Goal: Transaction & Acquisition: Purchase product/service

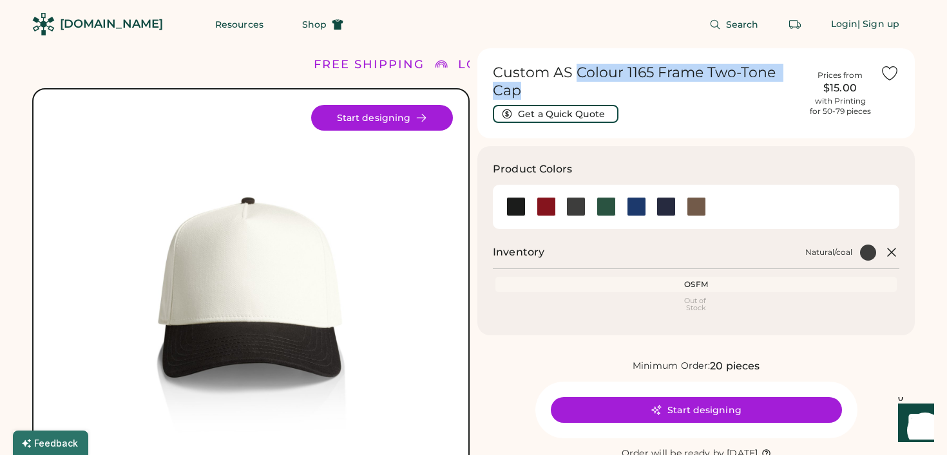
drag, startPoint x: 558, startPoint y: 87, endPoint x: 576, endPoint y: 77, distance: 20.5
click at [576, 77] on h1 "Custom AS Colour 1165 Frame Two-Tone Cap" at bounding box center [646, 82] width 307 height 36
copy h1 "Colour 1165 Frame Two-Tone Cap"
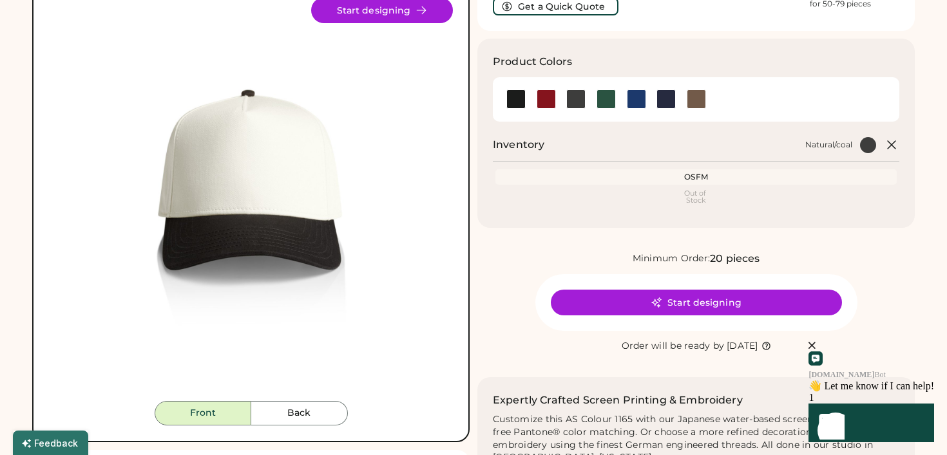
scroll to position [105, 0]
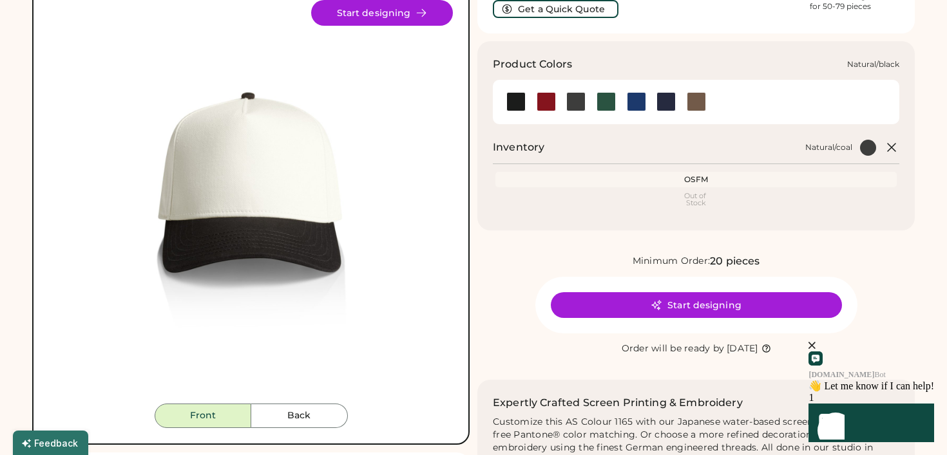
click at [520, 101] on div at bounding box center [515, 101] width 19 height 19
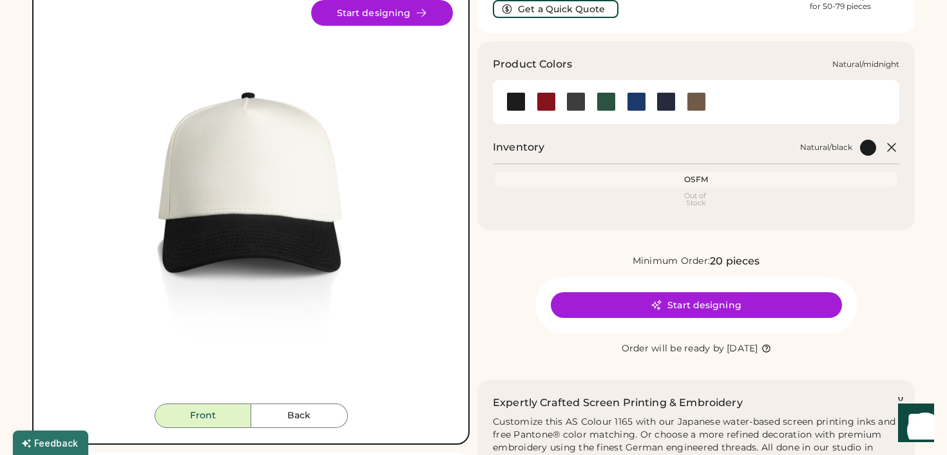
click at [665, 105] on div at bounding box center [665, 101] width 19 height 19
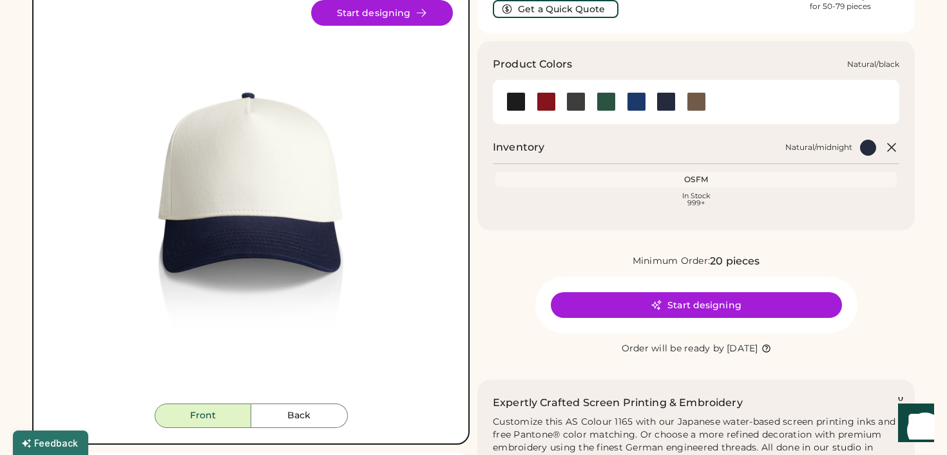
click at [514, 97] on div at bounding box center [515, 101] width 19 height 19
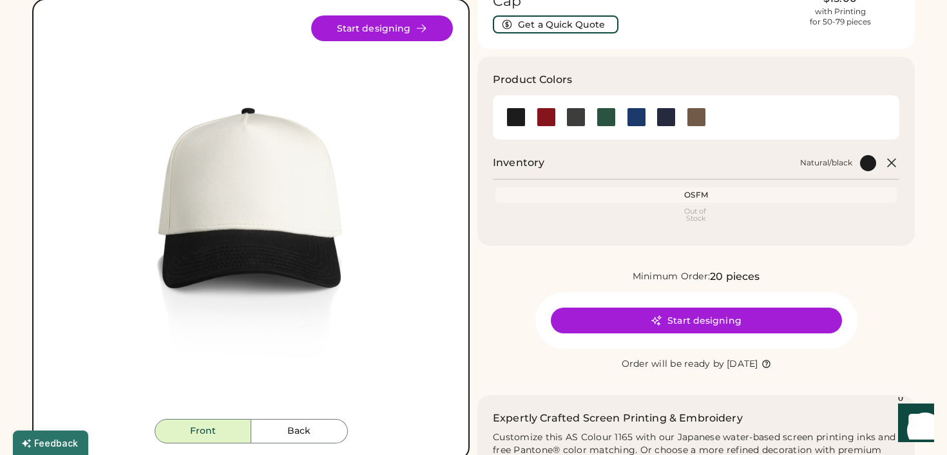
scroll to position [82, 0]
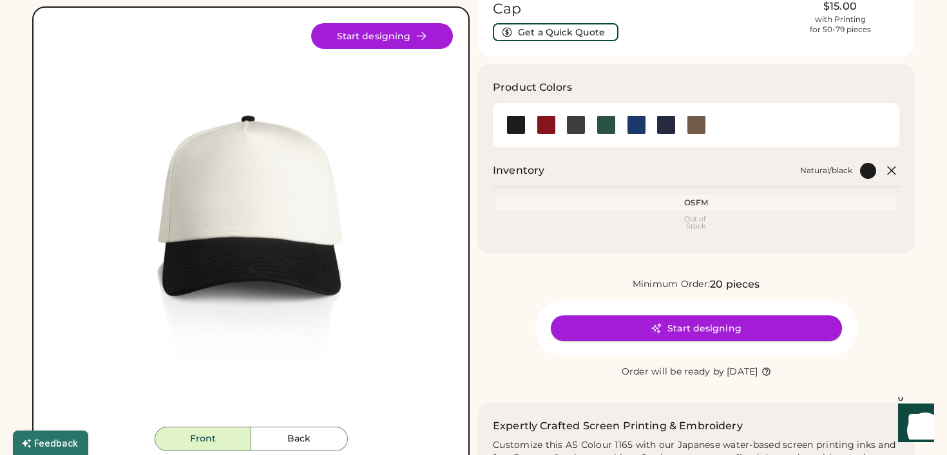
click at [582, 330] on button "Start designing" at bounding box center [696, 329] width 291 height 26
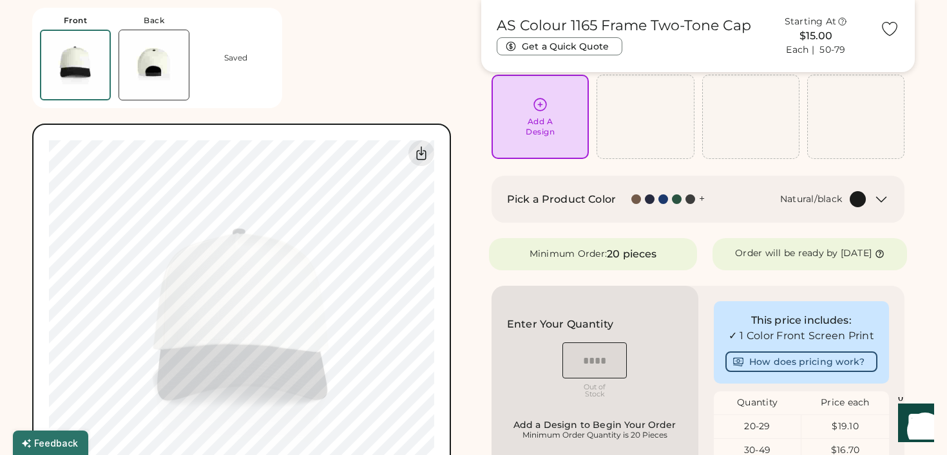
scroll to position [99, 0]
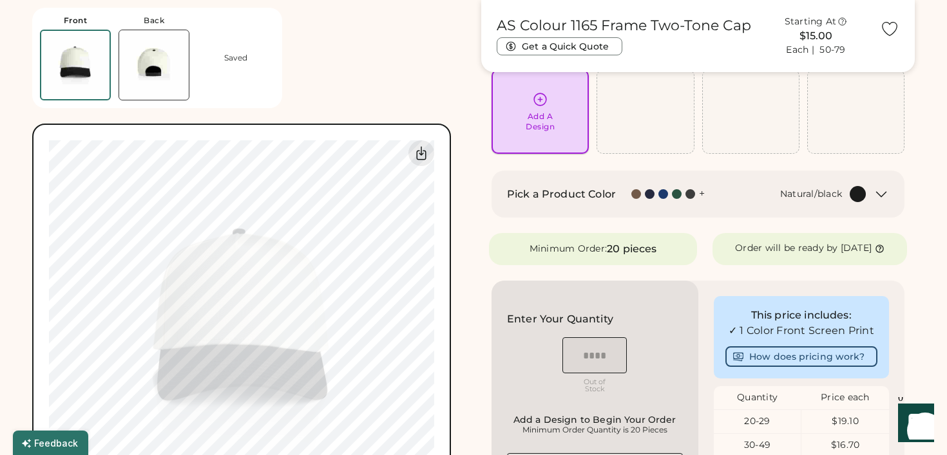
click at [540, 103] on icon at bounding box center [540, 99] width 16 height 16
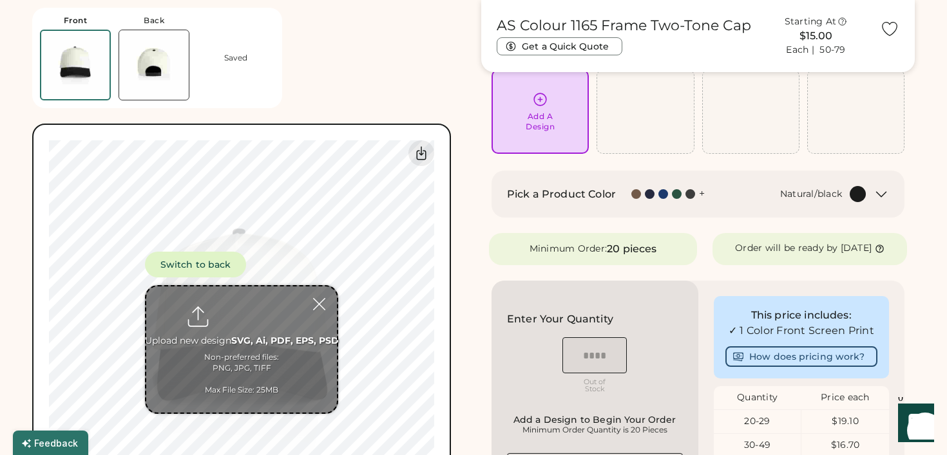
click at [245, 324] on input "file" at bounding box center [241, 350] width 191 height 126
type input "**********"
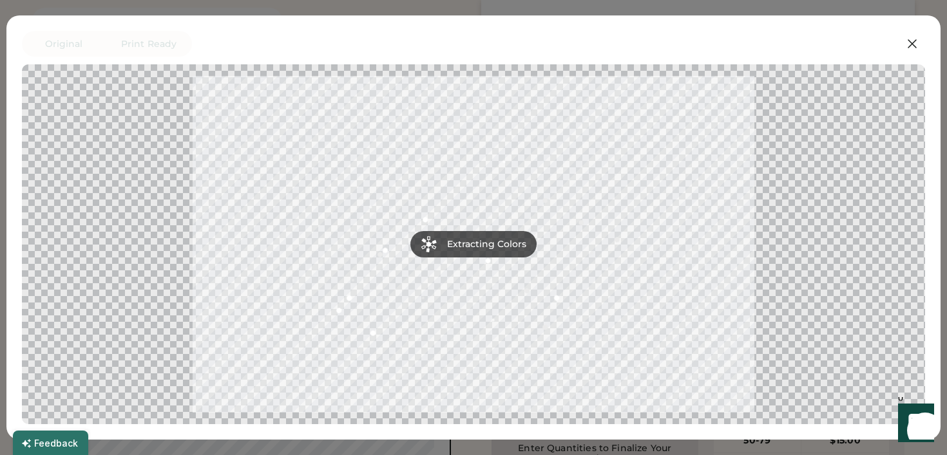
scroll to position [131, 0]
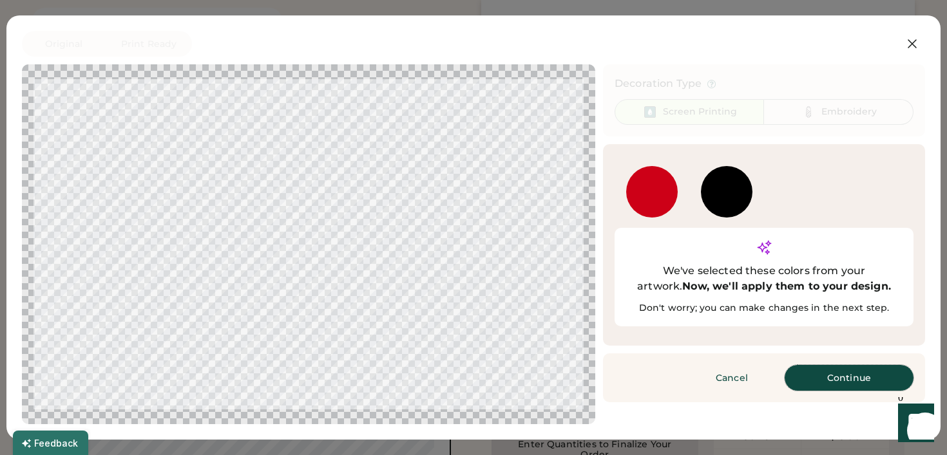
click at [823, 365] on button "Continue" at bounding box center [848, 378] width 129 height 26
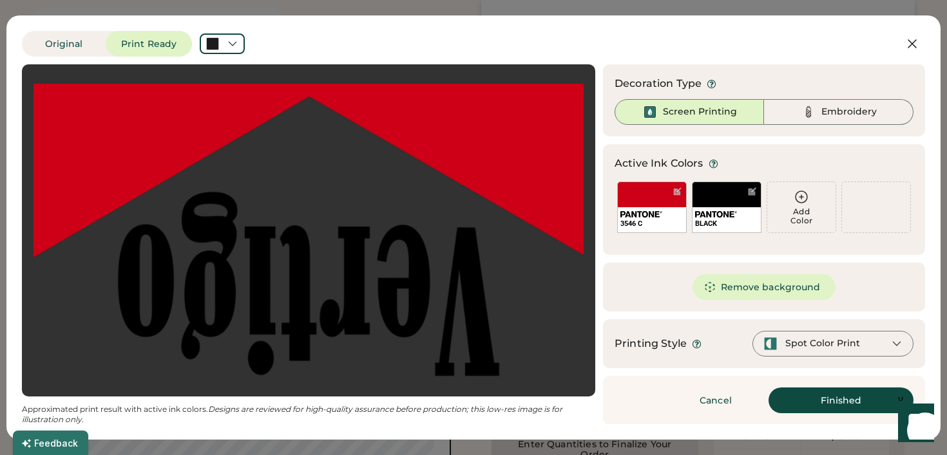
click at [380, 245] on div at bounding box center [308, 230] width 550 height 309
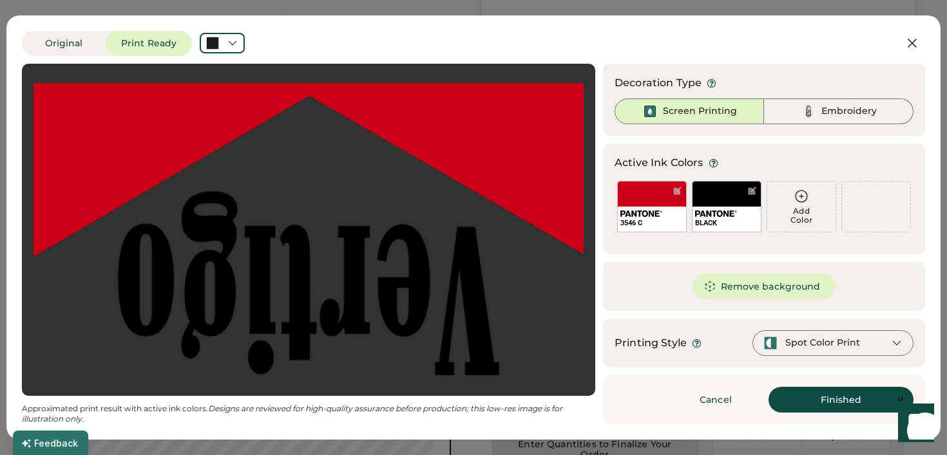
click at [861, 341] on div "Spot Color Print" at bounding box center [832, 343] width 161 height 26
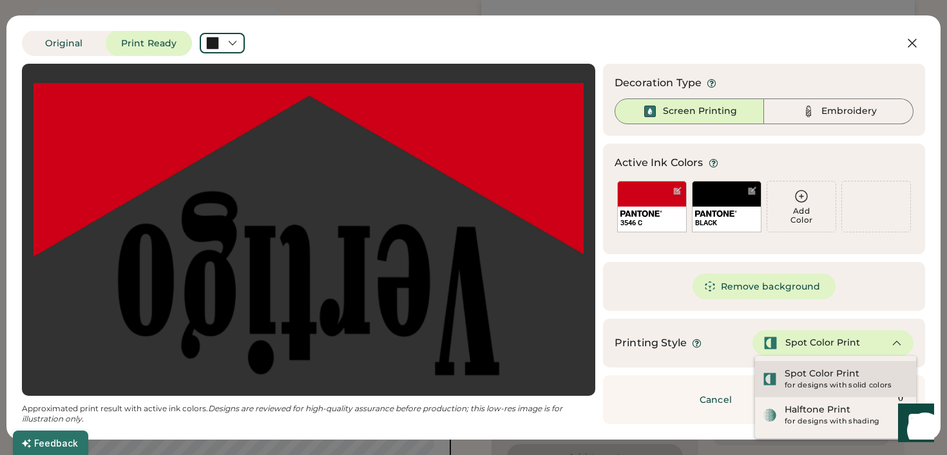
scroll to position [230, 0]
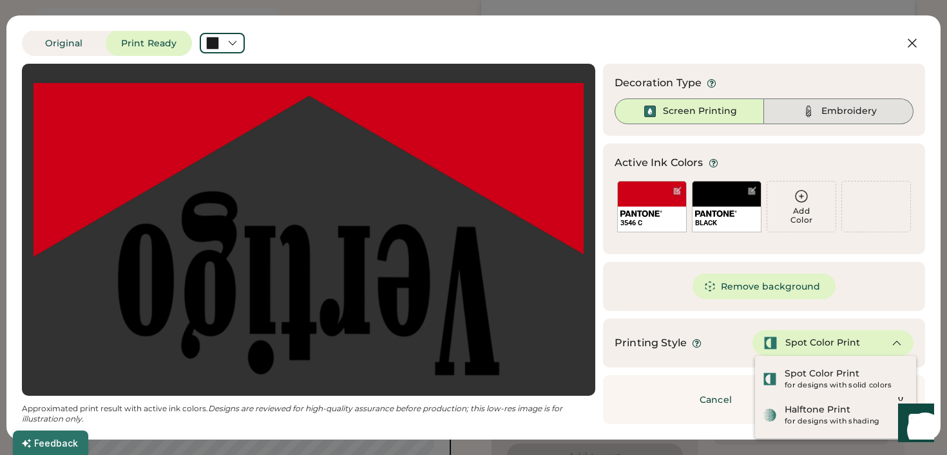
click at [839, 109] on div "Embroidery" at bounding box center [848, 111] width 55 height 13
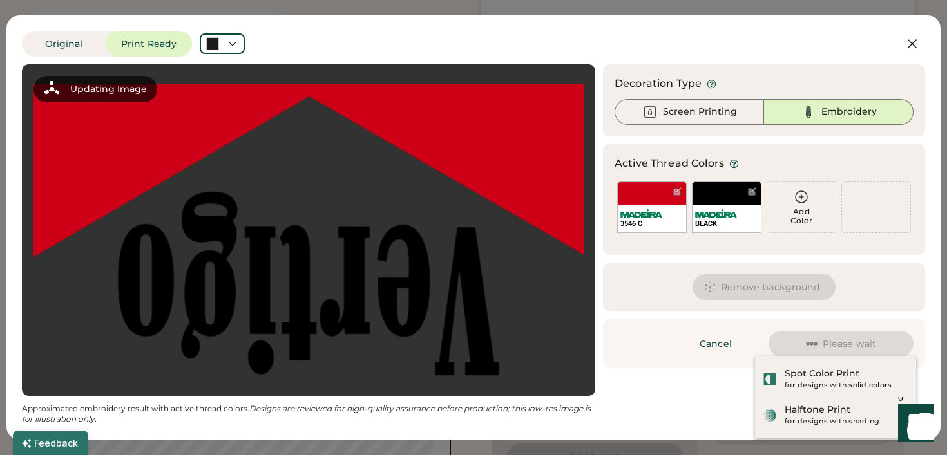
scroll to position [0, 0]
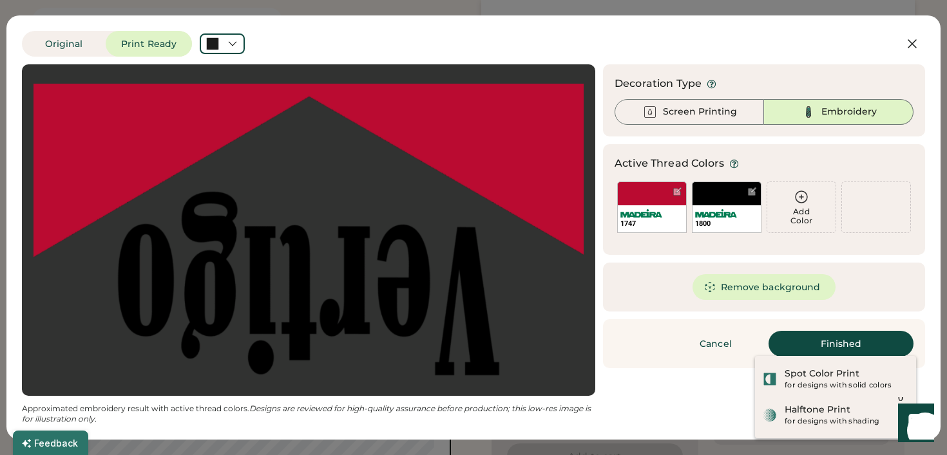
click at [647, 366] on div "Cancel Finished Continue" at bounding box center [764, 343] width 322 height 49
click at [641, 352] on div "Cancel Finished Continue" at bounding box center [764, 343] width 322 height 49
click at [861, 338] on button "Finished" at bounding box center [840, 344] width 145 height 26
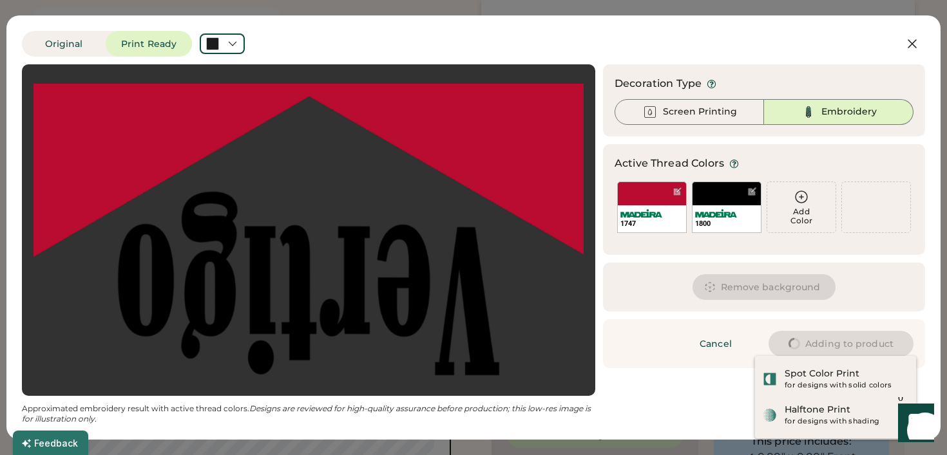
type input "****"
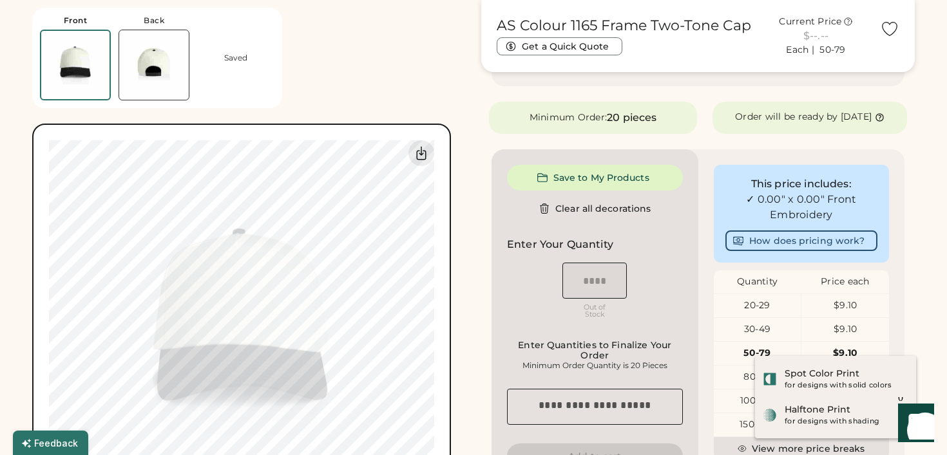
type input "****"
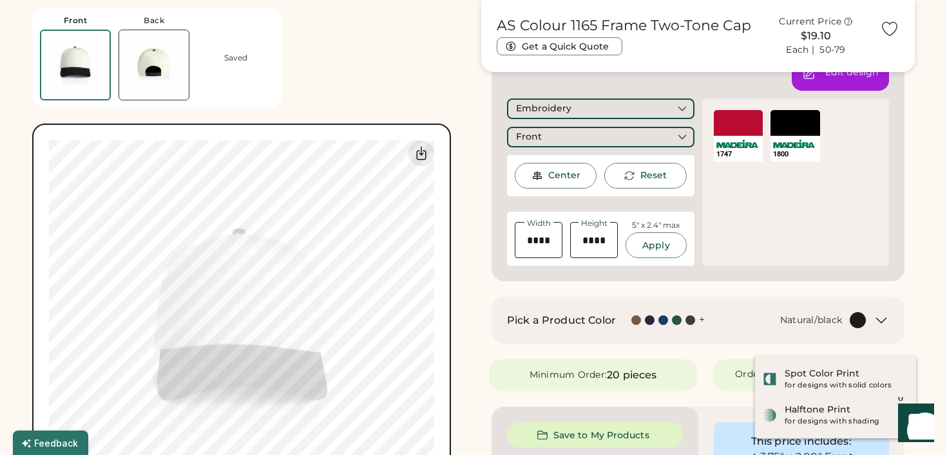
type input "****"
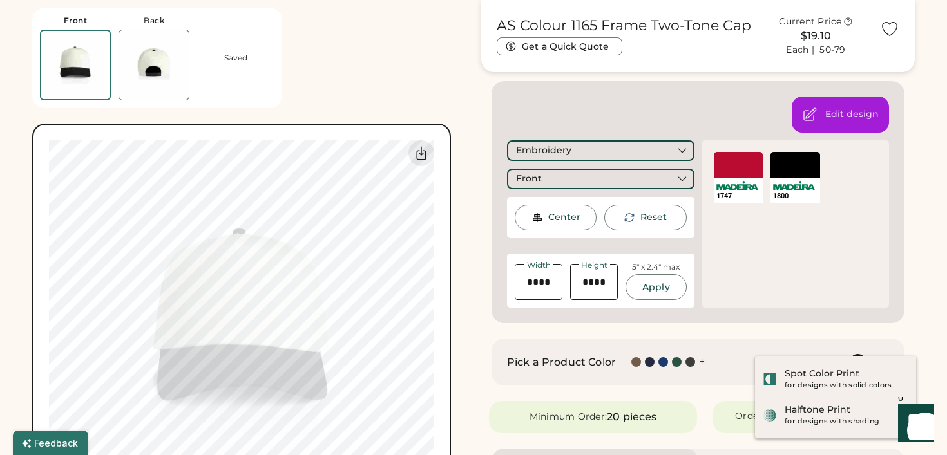
scroll to position [232, 0]
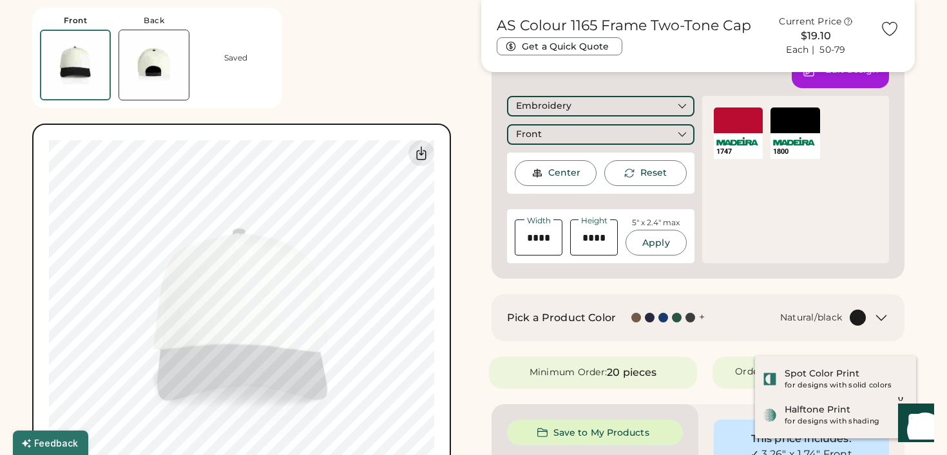
type input "****"
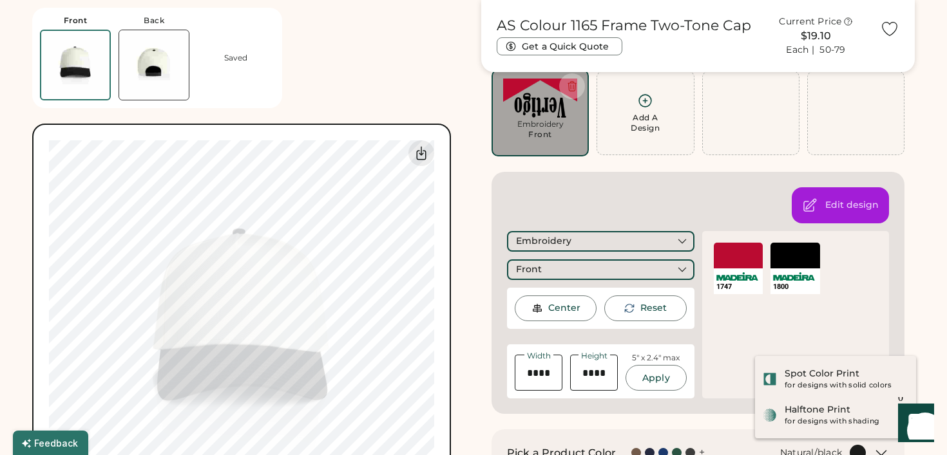
scroll to position [97, 0]
click at [578, 236] on div "Embroidery" at bounding box center [600, 242] width 187 height 21
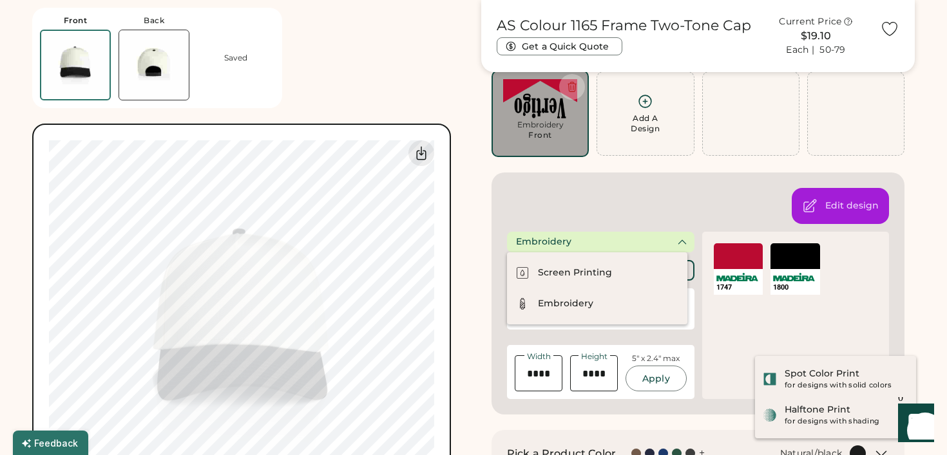
click at [578, 245] on div "Embroidery" at bounding box center [600, 242] width 187 height 21
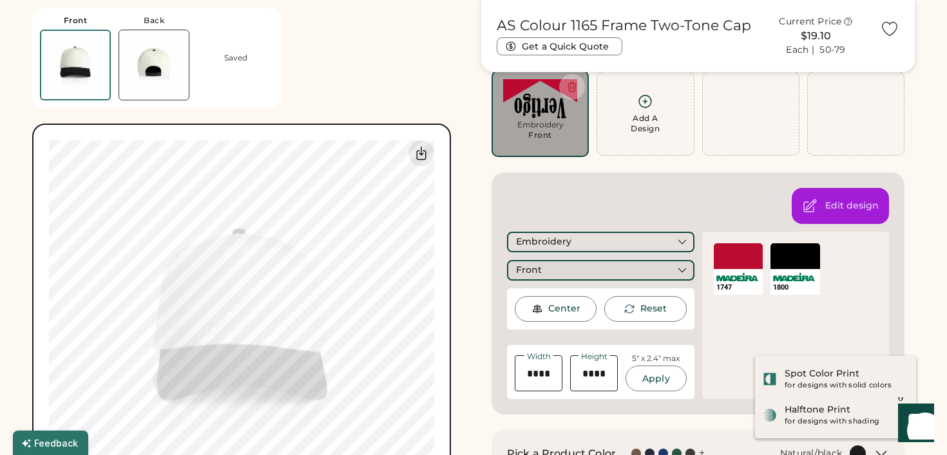
click at [575, 263] on div "Front" at bounding box center [600, 270] width 187 height 21
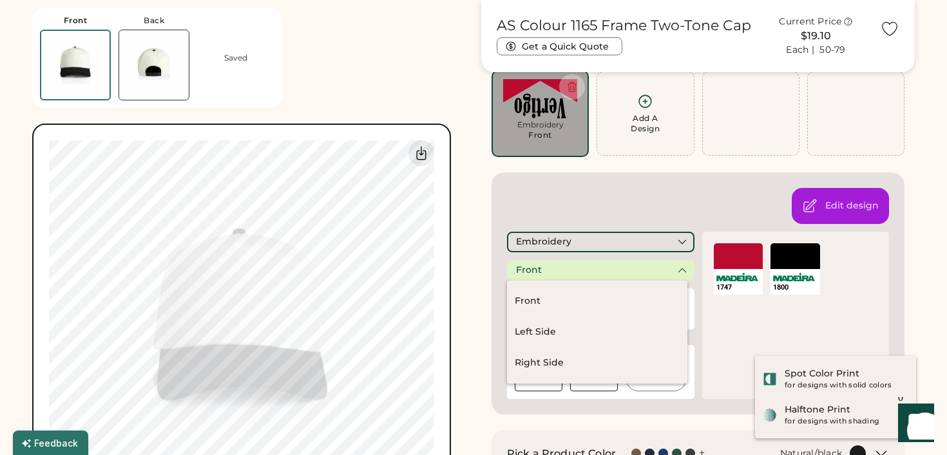
click at [576, 270] on div "Front" at bounding box center [600, 270] width 187 height 21
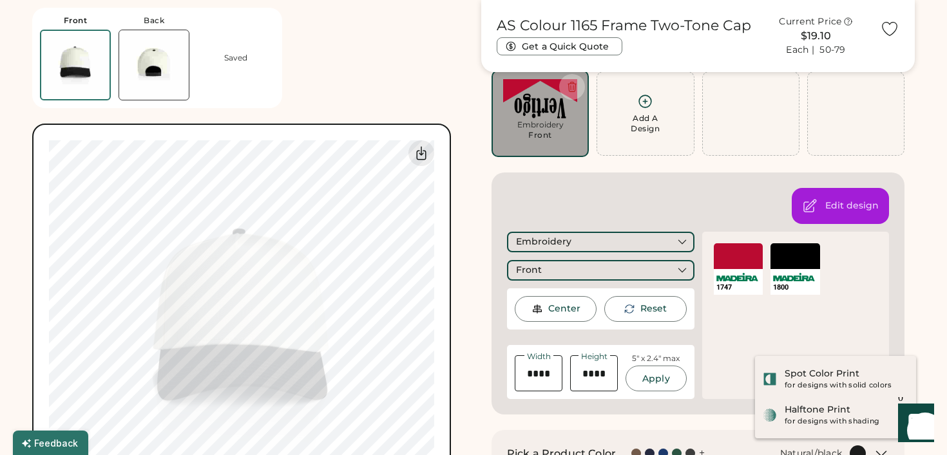
click at [582, 198] on div "Edit design Embroidery Front Center Reset Width Height 5" x 2.4" max Apply 1747…" at bounding box center [697, 294] width 413 height 242
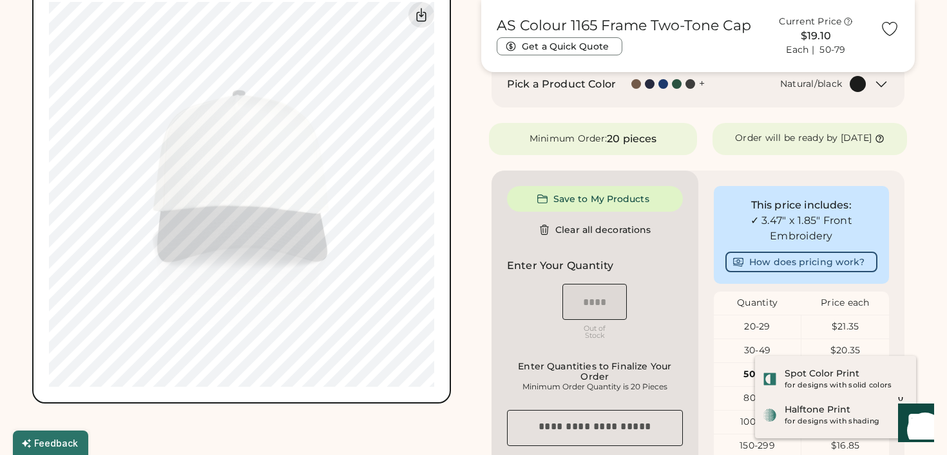
scroll to position [527, 0]
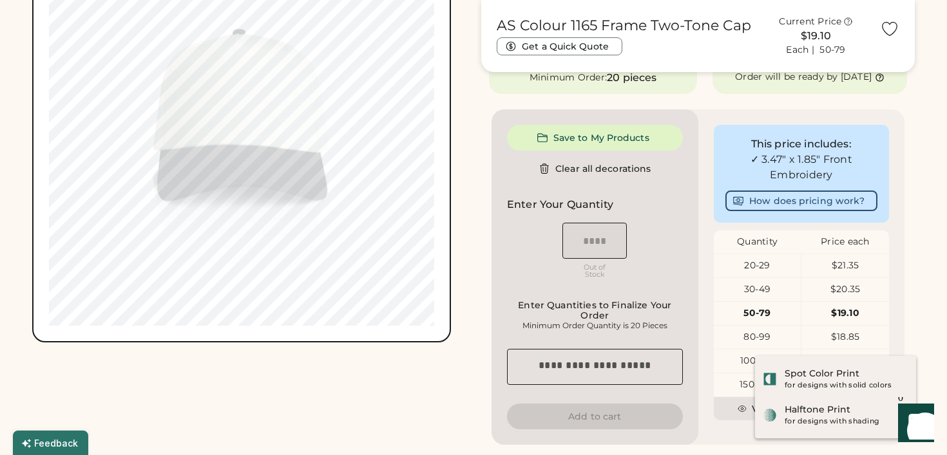
click at [596, 278] on div "Out of Stock" at bounding box center [594, 271] width 64 height 14
click at [600, 200] on div "Save to My Products Clear all decorations Enter Your Quantity OSFM Out of Stock…" at bounding box center [594, 277] width 207 height 336
click at [599, 213] on h2 "Enter Your Quantity" at bounding box center [560, 204] width 106 height 15
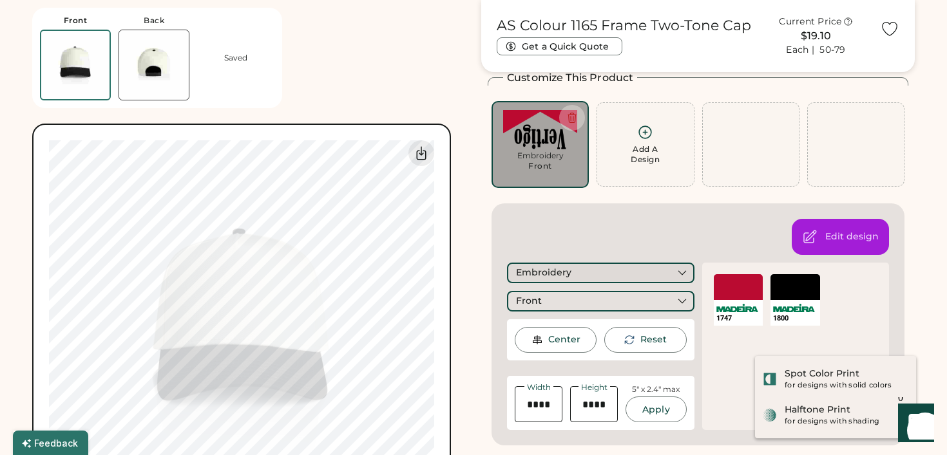
scroll to position [0, 0]
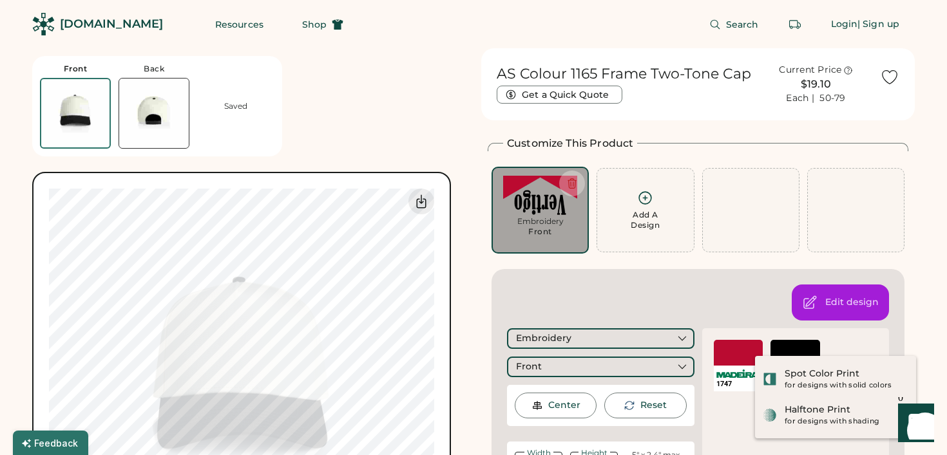
click at [341, 96] on div "Front Back Saved Switch to back Upload new design SVG, Ai, PDF, EPS, PSD Non-pr…" at bounding box center [248, 319] width 433 height 542
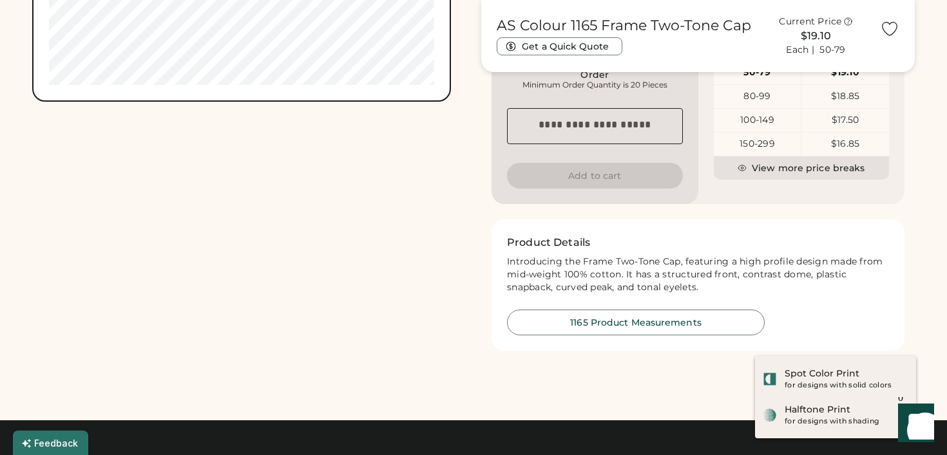
scroll to position [754, 0]
